Goal: Transaction & Acquisition: Download file/media

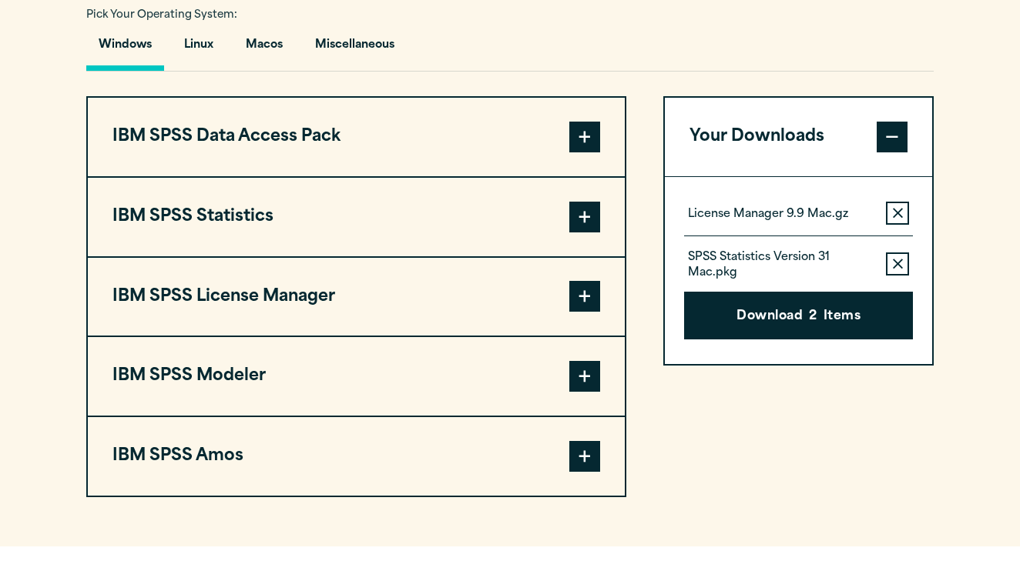
scroll to position [1168, 0]
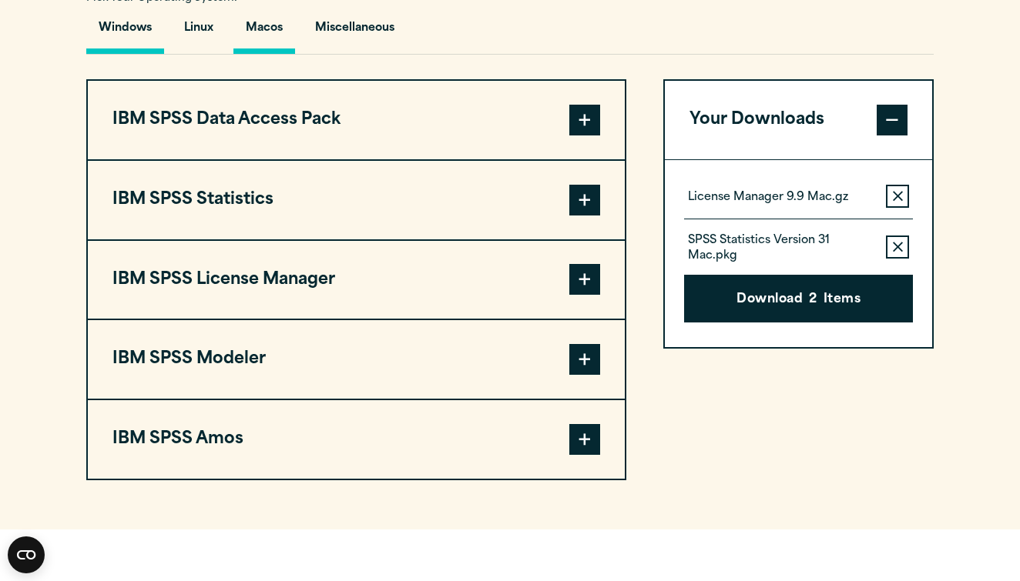
click at [268, 36] on button "Macos" at bounding box center [264, 32] width 62 height 44
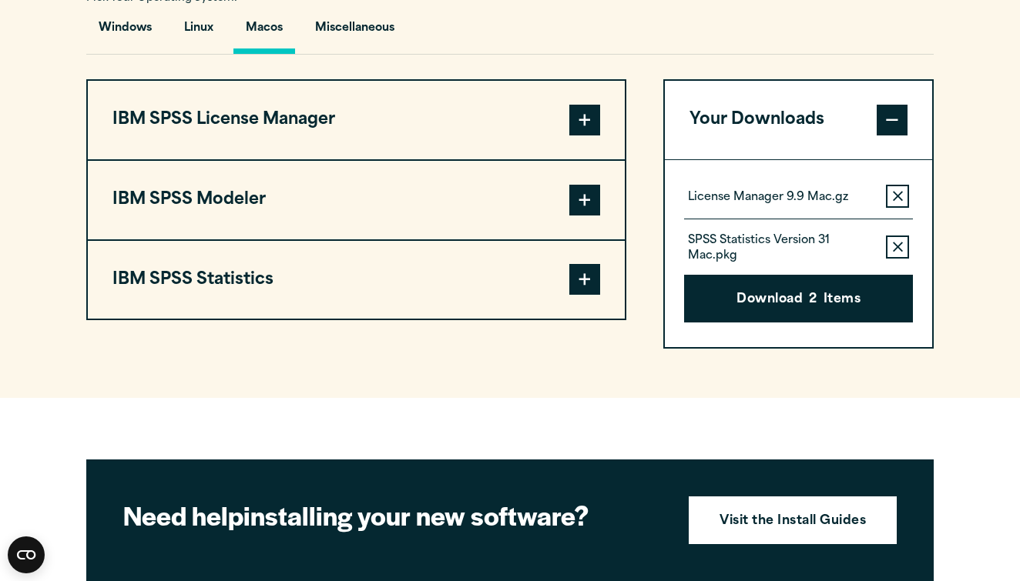
click at [575, 286] on span at bounding box center [584, 279] width 31 height 31
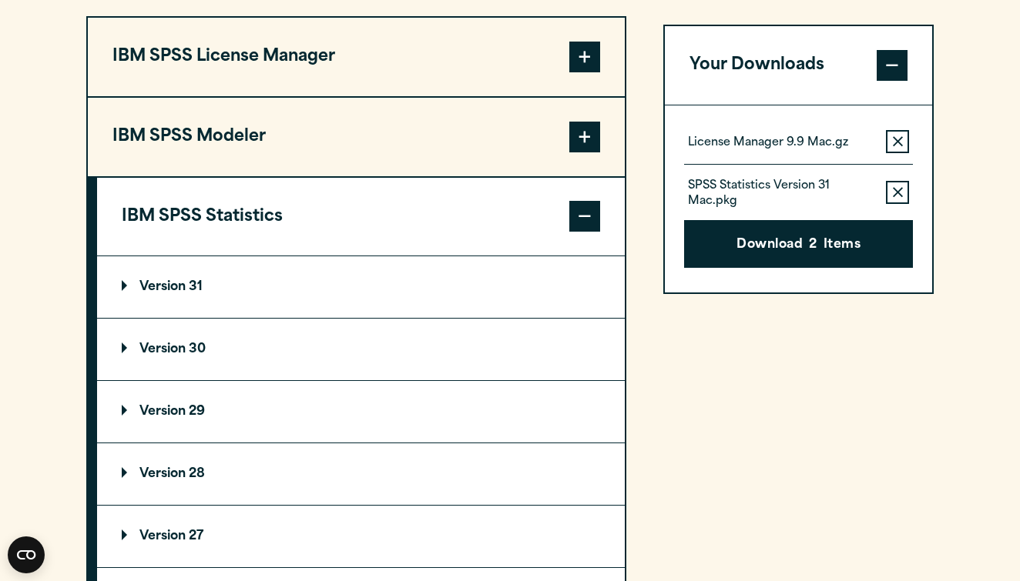
scroll to position [1240, 0]
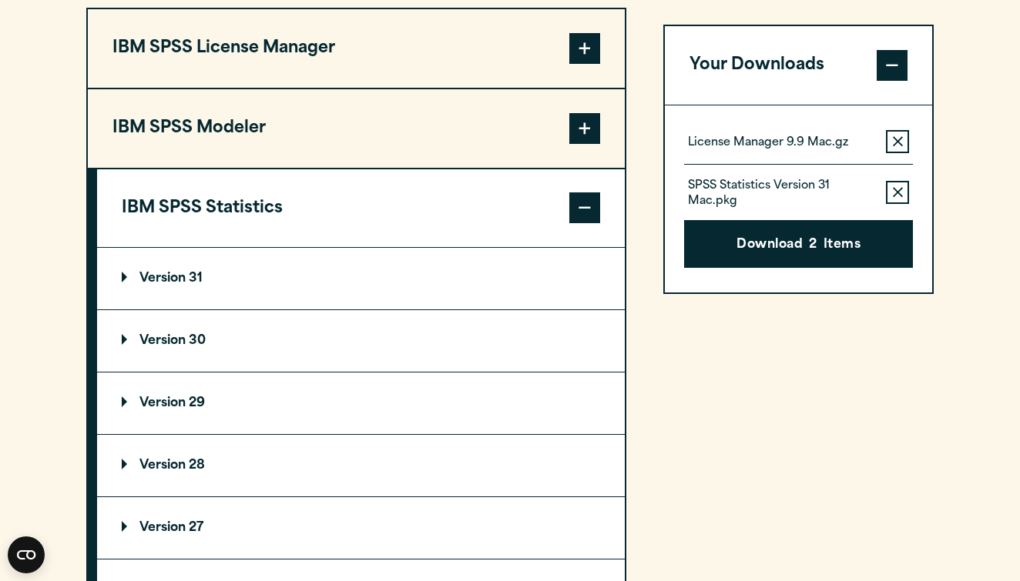
click at [205, 407] on p "Version 29" at bounding box center [163, 403] width 83 height 12
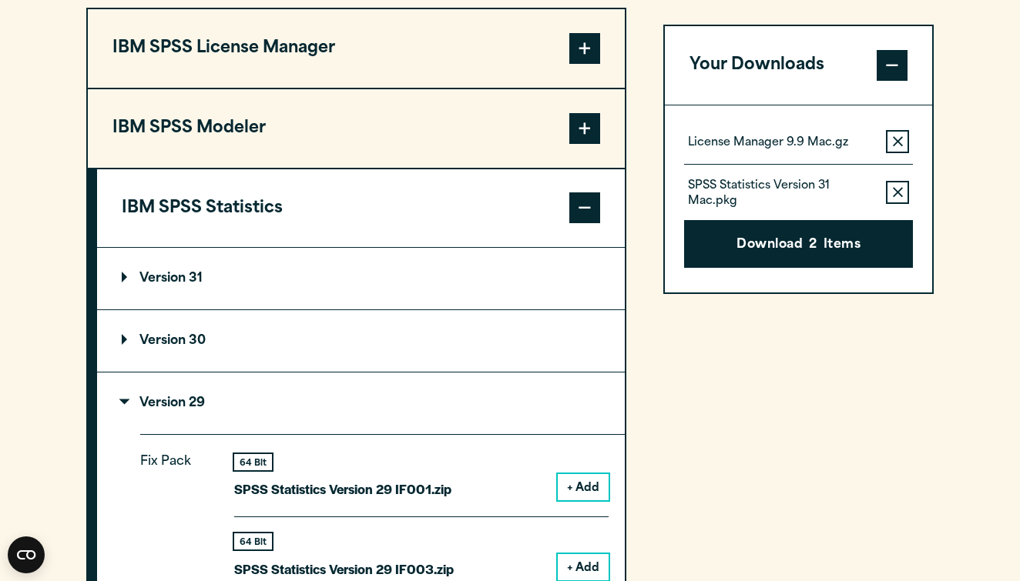
click at [888, 73] on span at bounding box center [891, 65] width 31 height 31
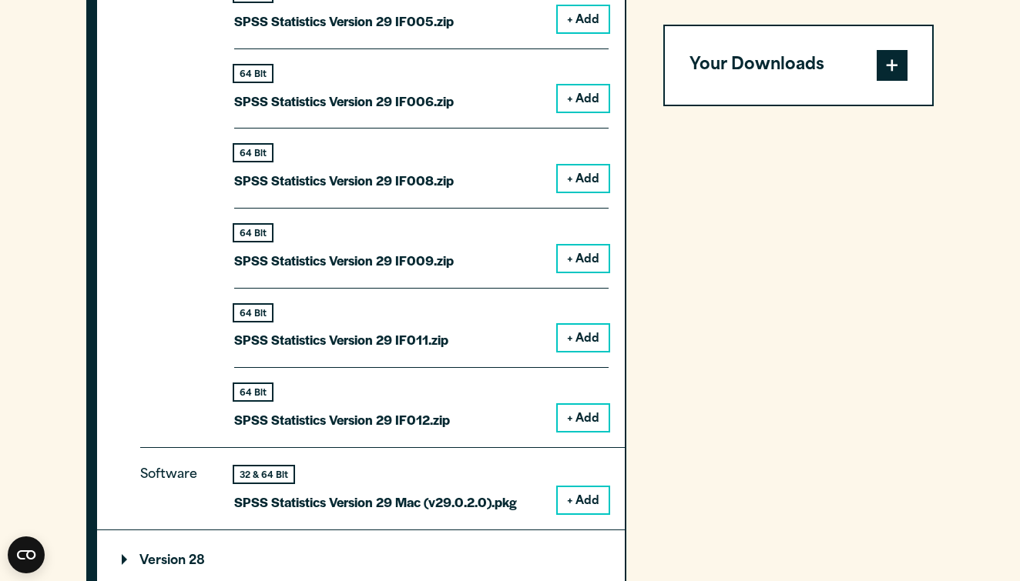
scroll to position [1985, 0]
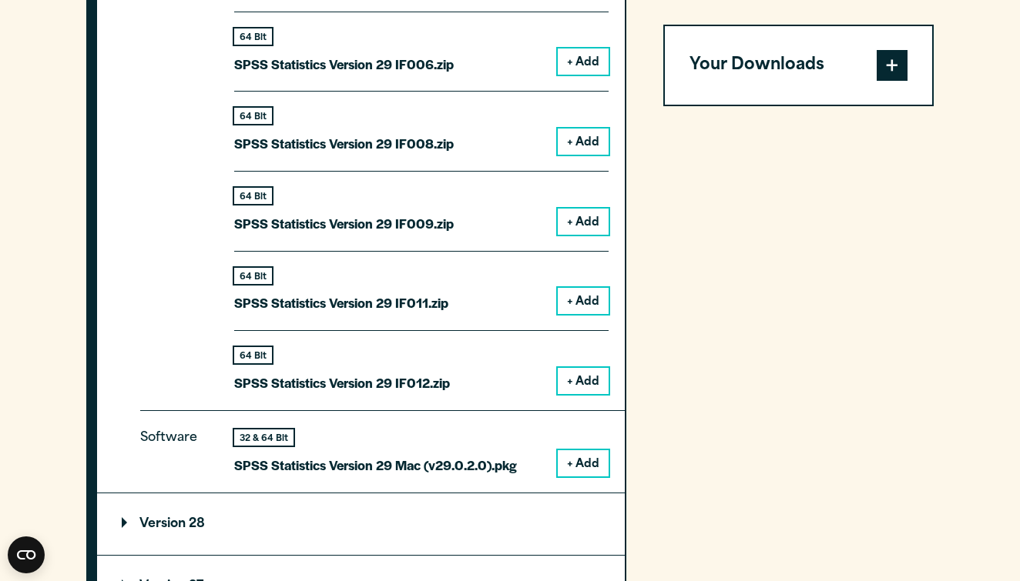
click at [585, 452] on button "+ Add" at bounding box center [583, 464] width 51 height 26
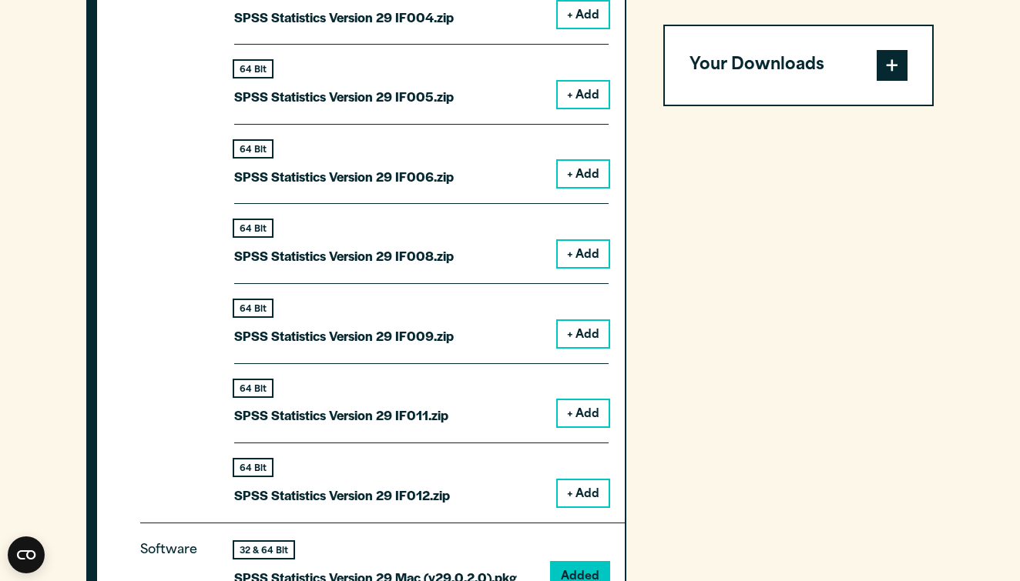
scroll to position [1872, 0]
click at [880, 65] on span at bounding box center [891, 65] width 31 height 31
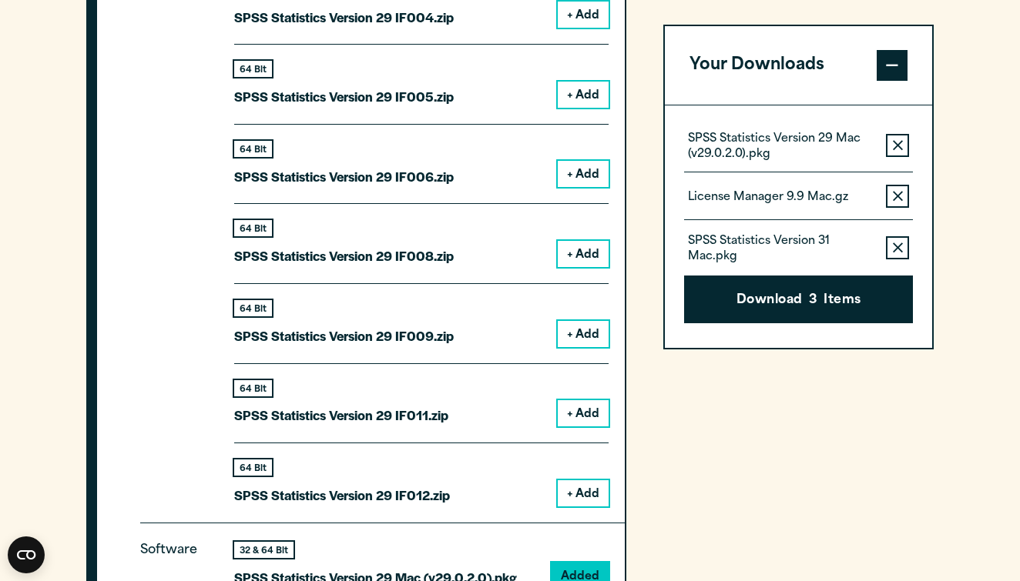
click at [896, 243] on icon "button" at bounding box center [898, 248] width 10 height 11
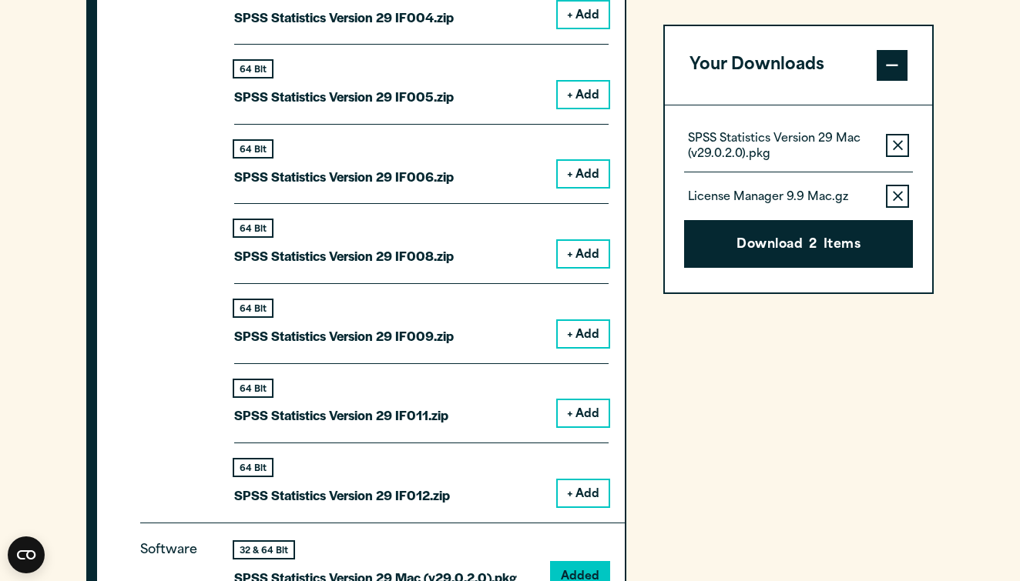
click at [899, 195] on icon "button" at bounding box center [898, 197] width 10 height 10
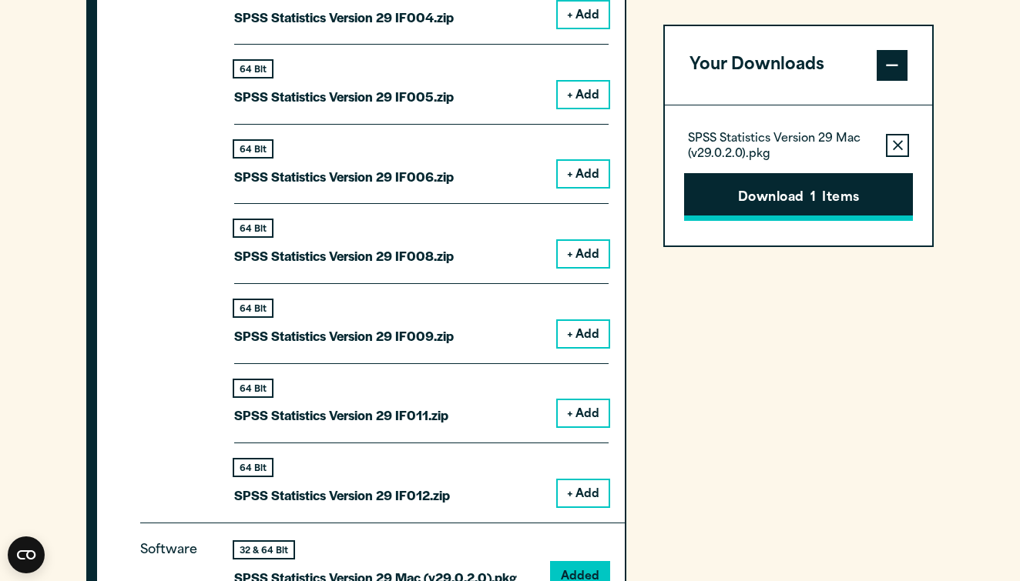
click at [794, 199] on button "Download 1 Items" at bounding box center [798, 197] width 229 height 48
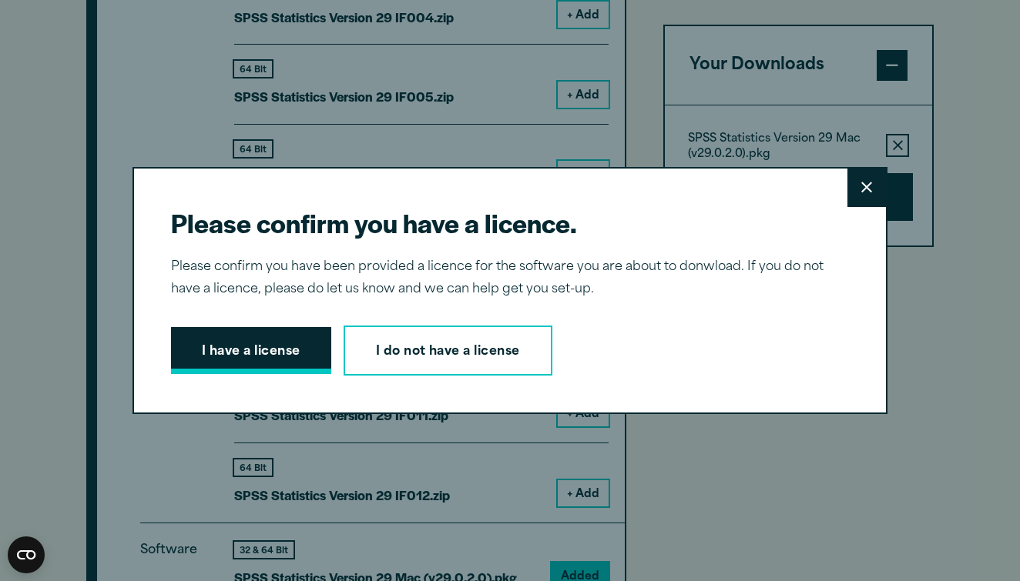
click at [229, 368] on button "I have a license" at bounding box center [251, 351] width 160 height 48
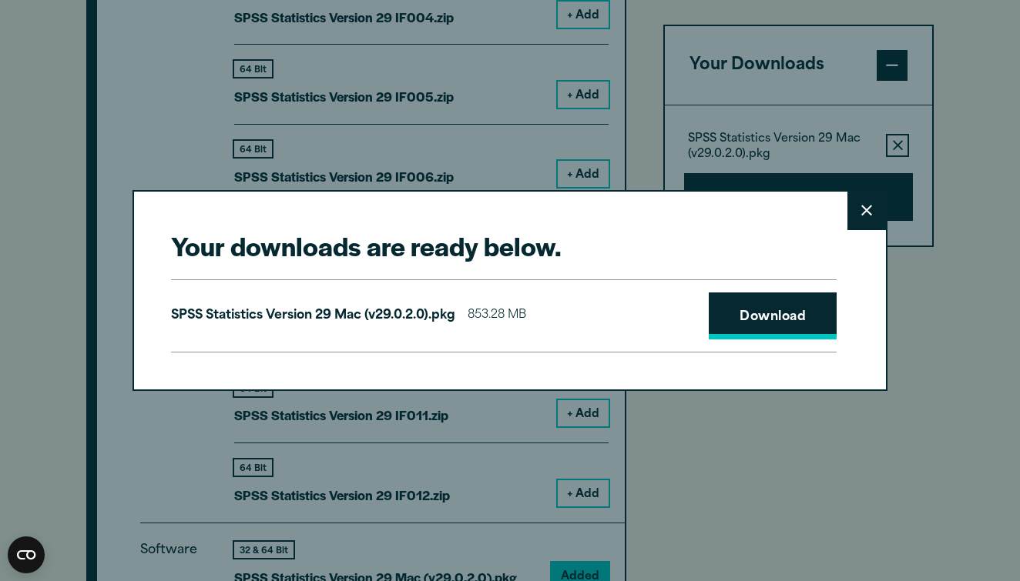
click at [752, 317] on link "Download" at bounding box center [772, 317] width 128 height 48
click at [857, 210] on button "Close" at bounding box center [866, 211] width 39 height 39
